Goal: Transaction & Acquisition: Purchase product/service

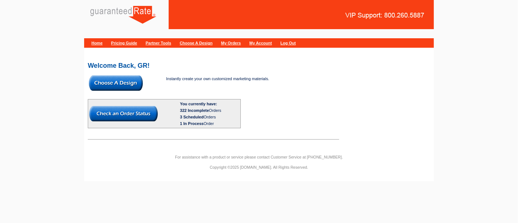
click at [120, 81] on img at bounding box center [116, 82] width 54 height 15
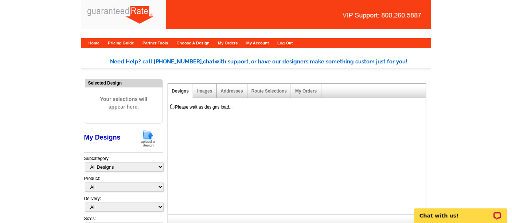
click at [148, 137] on img at bounding box center [147, 138] width 19 height 19
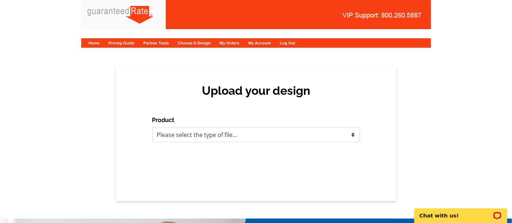
click at [195, 133] on select "Please select the type of file... Postcards Calendars Business Cards Letters an…" at bounding box center [256, 135] width 208 height 15
select select "3"
click at [152, 128] on select "Please select the type of file... Postcards Calendars Business Cards Letters an…" at bounding box center [256, 135] width 208 height 15
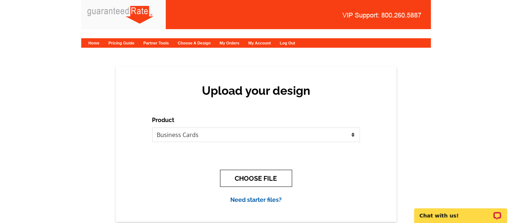
click at [239, 177] on button "CHOOSE FILE" at bounding box center [256, 178] width 72 height 17
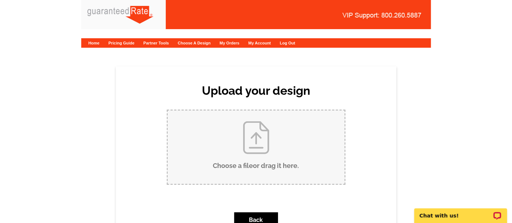
click at [241, 152] on input "Choose a file or drag it here ." at bounding box center [256, 147] width 177 height 74
type input "C:\fakepath\Anabel Lino Business Card Proof.pdf"
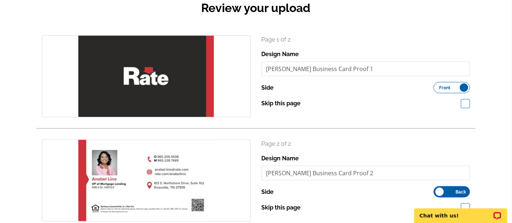
scroll to position [121, 0]
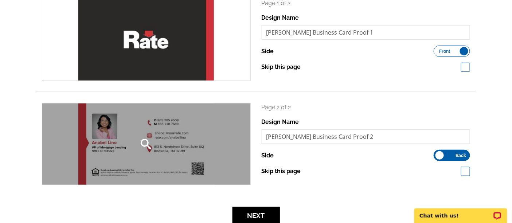
click at [181, 149] on div "search" at bounding box center [146, 144] width 208 height 81
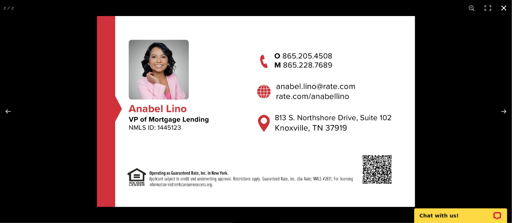
click at [505, 10] on button at bounding box center [504, 8] width 16 height 16
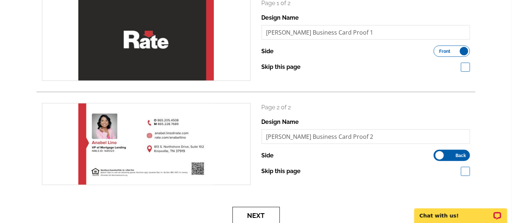
click at [273, 213] on button "Next" at bounding box center [256, 215] width 47 height 17
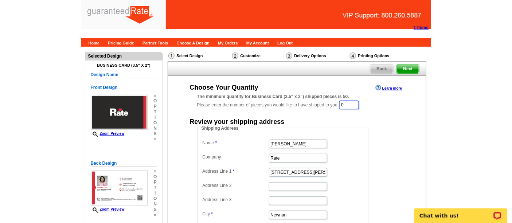
click at [357, 106] on input "0" at bounding box center [349, 105] width 20 height 9
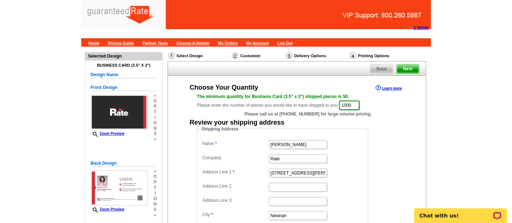
type input "1000"
drag, startPoint x: 309, startPoint y: 145, endPoint x: 233, endPoint y: 137, distance: 76.5
click at [233, 137] on fieldset "Shipping Address Name Marisa Jarkezian Company Rate Address Line 1 34 Blake Rid…" at bounding box center [282, 192] width 171 height 133
type input "[PERSON_NAME]"
drag, startPoint x: 304, startPoint y: 170, endPoint x: 247, endPoint y: 162, distance: 57.4
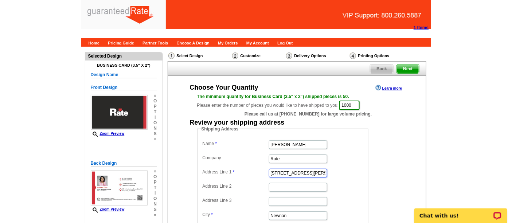
click at [247, 162] on dl "Name Anabel Lino Company Rate Address Line 1 34 Blake Ridge Address Line 2 Addr…" at bounding box center [283, 193] width 164 height 110
paste input "246 Ibis Loop"
type input "246 Ibis Loop"
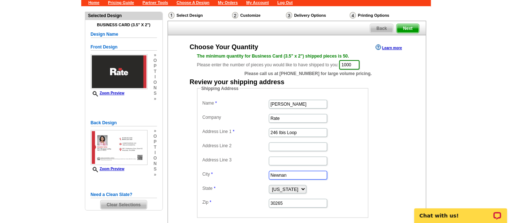
drag, startPoint x: 292, startPoint y: 175, endPoint x: 257, endPoint y: 171, distance: 35.7
click at [257, 171] on dl "Name Anabel Lino Company Rate Address Line 1 246 Ibis Loop Address Line 2 Addre…" at bounding box center [283, 153] width 164 height 110
paste input "Oak Ridge"
type input "Oak Ridge"
click at [296, 186] on select "Alabama Alaska Arizona Arkansas California Colorado Connecticut District of Col…" at bounding box center [288, 189] width 38 height 8
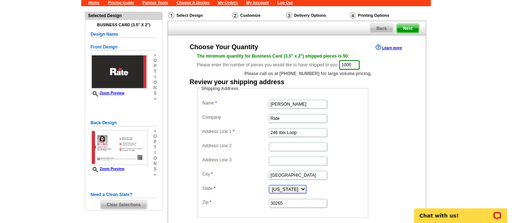
select select "TN"
click at [269, 185] on select "Alabama Alaska Arizona Arkansas California Colorado Connecticut District of Col…" at bounding box center [288, 189] width 38 height 8
click at [291, 201] on input "30265" at bounding box center [298, 203] width 58 height 9
paste input "7830"
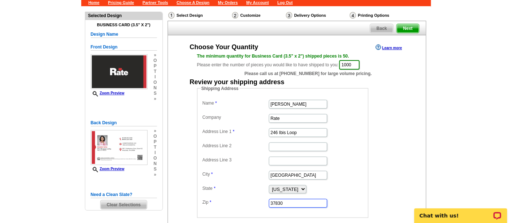
type input "37830"
click at [366, 181] on fieldset "Shipping Address Name Anabel Lino Company Rate Address Line 1 246 Ibis Loop Add…" at bounding box center [282, 151] width 171 height 133
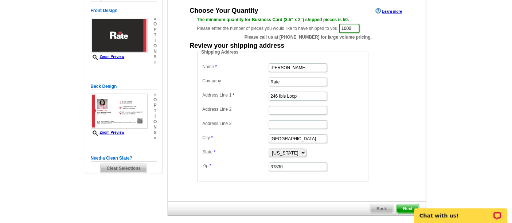
scroll to position [81, 0]
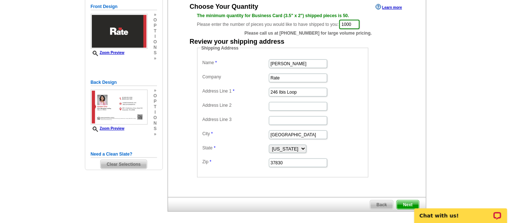
click at [404, 200] on span "Next" at bounding box center [408, 204] width 22 height 9
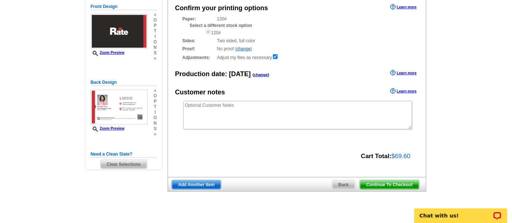
click at [394, 183] on span "Continue To Checkout" at bounding box center [389, 184] width 59 height 9
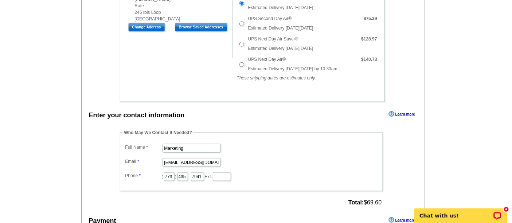
scroll to position [243, 0]
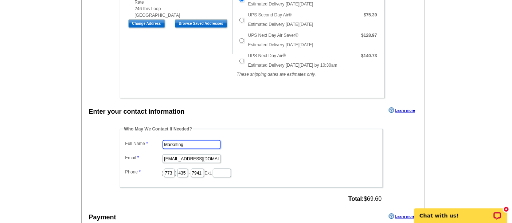
click at [187, 142] on input "Marketing" at bounding box center [192, 144] width 58 height 9
type input "[PERSON_NAME]"
click at [183, 157] on input "marketing@guaranteedrate.com" at bounding box center [192, 159] width 58 height 9
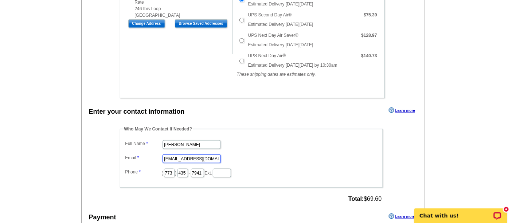
click at [183, 157] on input "marketing@guaranteedrate.com" at bounding box center [192, 159] width 58 height 9
type input "[EMAIL_ADDRESS][PERSON_NAME][DOMAIN_NAME]"
click at [175, 171] on input "773" at bounding box center [169, 173] width 11 height 9
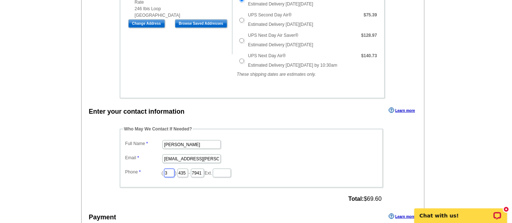
type input "312"
click at [188, 171] on input "435" at bounding box center [182, 173] width 11 height 9
type input "252"
click at [204, 170] on input "7941" at bounding box center [197, 173] width 13 height 9
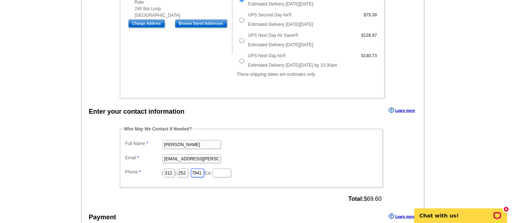
click at [204, 170] on input "7941" at bounding box center [197, 173] width 13 height 9
drag, startPoint x: 254, startPoint y: 152, endPoint x: 251, endPoint y: 154, distance: 4.1
click at [254, 153] on dd "[EMAIL_ADDRESS][PERSON_NAME][DOMAIN_NAME]" at bounding box center [252, 158] width 256 height 11
click at [204, 172] on input "2" at bounding box center [197, 173] width 13 height 9
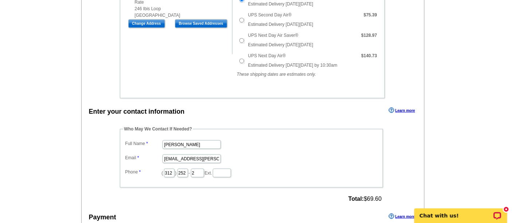
click at [254, 157] on dd "[EMAIL_ADDRESS][PERSON_NAME][DOMAIN_NAME]" at bounding box center [252, 158] width 256 height 11
click at [204, 171] on input "2" at bounding box center [197, 173] width 13 height 9
type input "2423"
click at [276, 144] on dd "[PERSON_NAME]" at bounding box center [252, 143] width 256 height 11
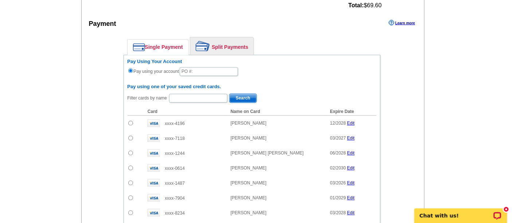
scroll to position [445, 0]
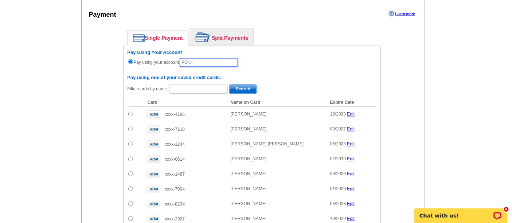
click at [201, 59] on input "text" at bounding box center [209, 62] width 58 height 9
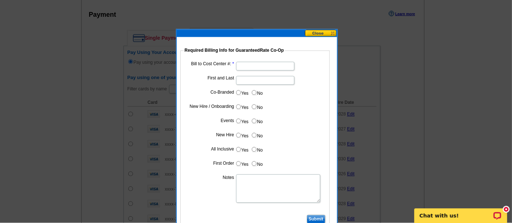
type input "82925_0934_AA"
click at [251, 66] on input "Bill to Cost Center #:" at bounding box center [265, 66] width 58 height 9
type input "5073"
click at [250, 77] on input "First and Last" at bounding box center [265, 80] width 58 height 9
type input "[PERSON_NAME]"
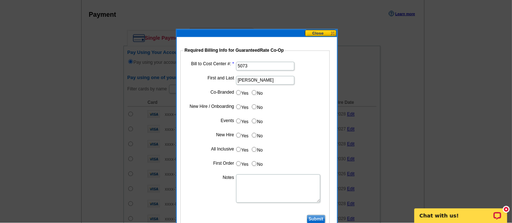
click at [254, 92] on input "No" at bounding box center [254, 92] width 5 height 5
radio input "true"
click at [238, 106] on input "Yes" at bounding box center [238, 107] width 5 height 5
radio input "true"
click at [255, 122] on input "No" at bounding box center [254, 121] width 5 height 5
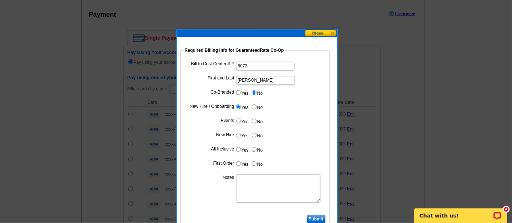
radio input "true"
click at [238, 134] on input "Yes" at bounding box center [238, 135] width 5 height 5
radio input "true"
click at [255, 149] on input "No" at bounding box center [254, 149] width 5 height 5
radio input "true"
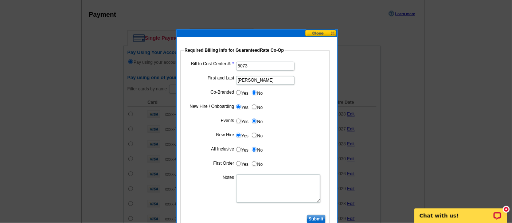
click at [239, 163] on input "Yes" at bounding box center [238, 163] width 5 height 5
radio input "true"
click at [251, 180] on textarea "Notes" at bounding box center [278, 189] width 84 height 28
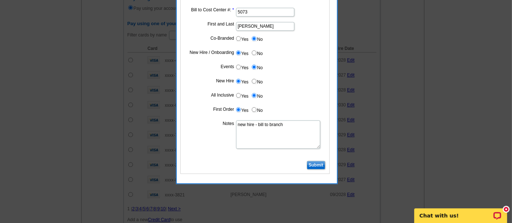
scroll to position [526, 0]
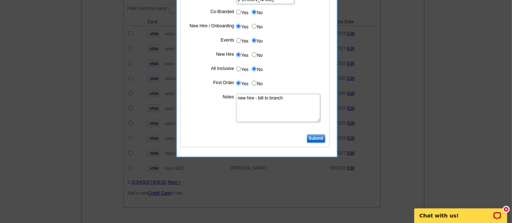
type textarea "new hire - bill to branch"
click at [317, 138] on input "Submit" at bounding box center [316, 138] width 19 height 9
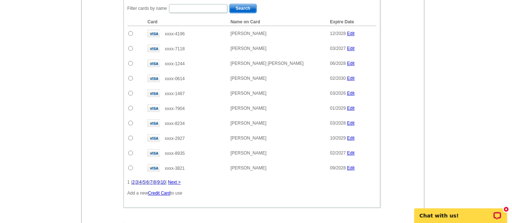
scroll to position [607, 0]
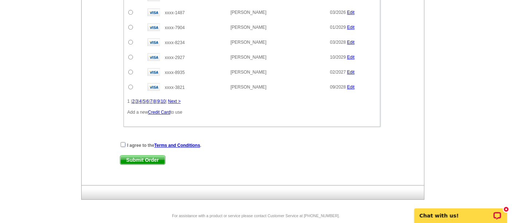
click at [123, 142] on input "checkbox" at bounding box center [123, 144] width 5 height 5
checkbox input "true"
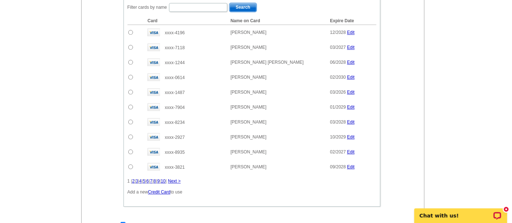
scroll to position [622, 0]
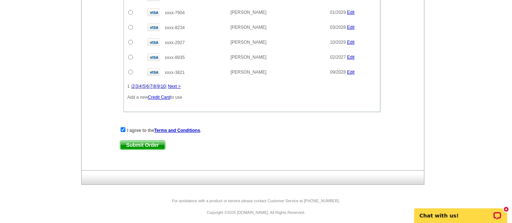
click at [142, 141] on span "Submit Order" at bounding box center [142, 145] width 45 height 9
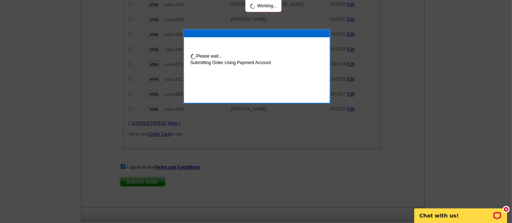
scroll to position [659, 0]
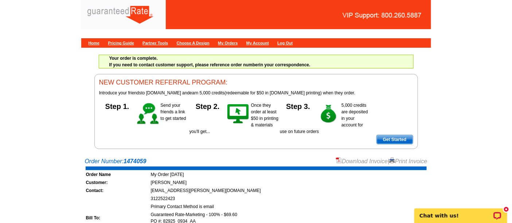
click at [344, 158] on link "Download Invoice" at bounding box center [362, 161] width 52 height 6
